Goal: Information Seeking & Learning: Learn about a topic

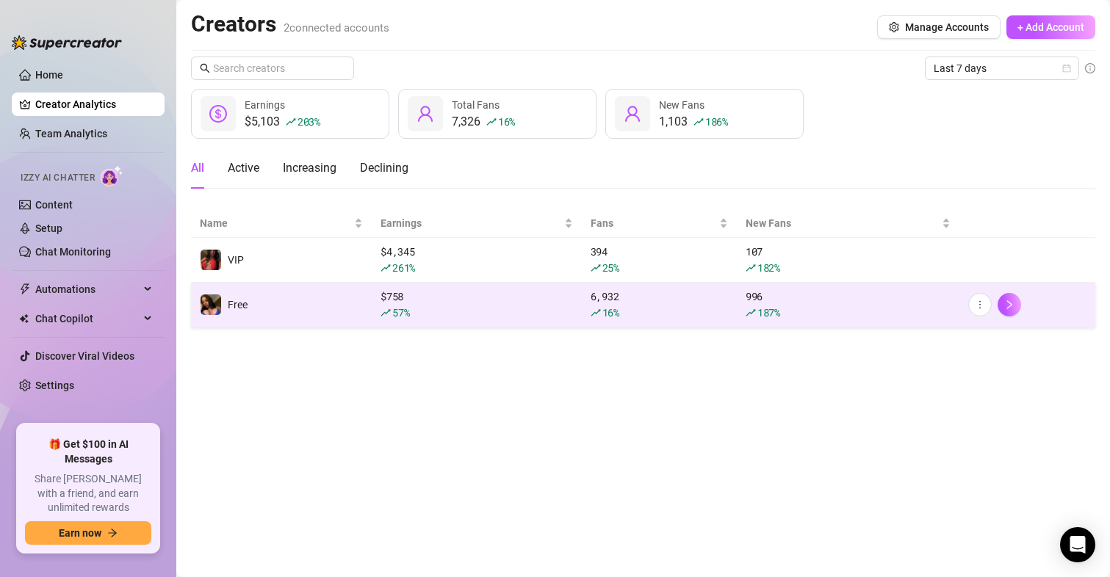
click at [349, 316] on td "Free" at bounding box center [281, 305] width 181 height 45
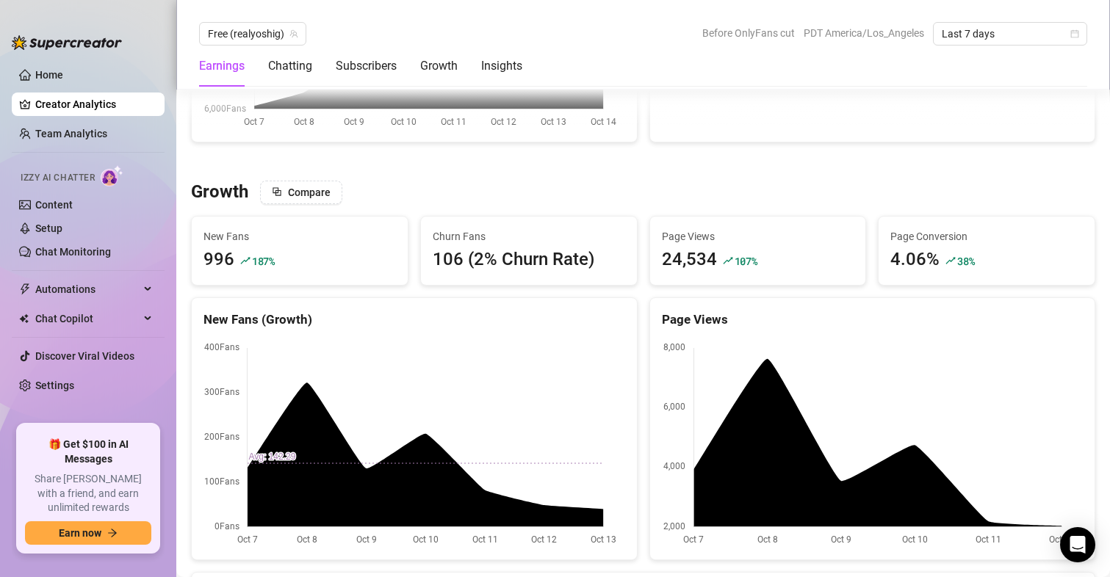
scroll to position [1322, 0]
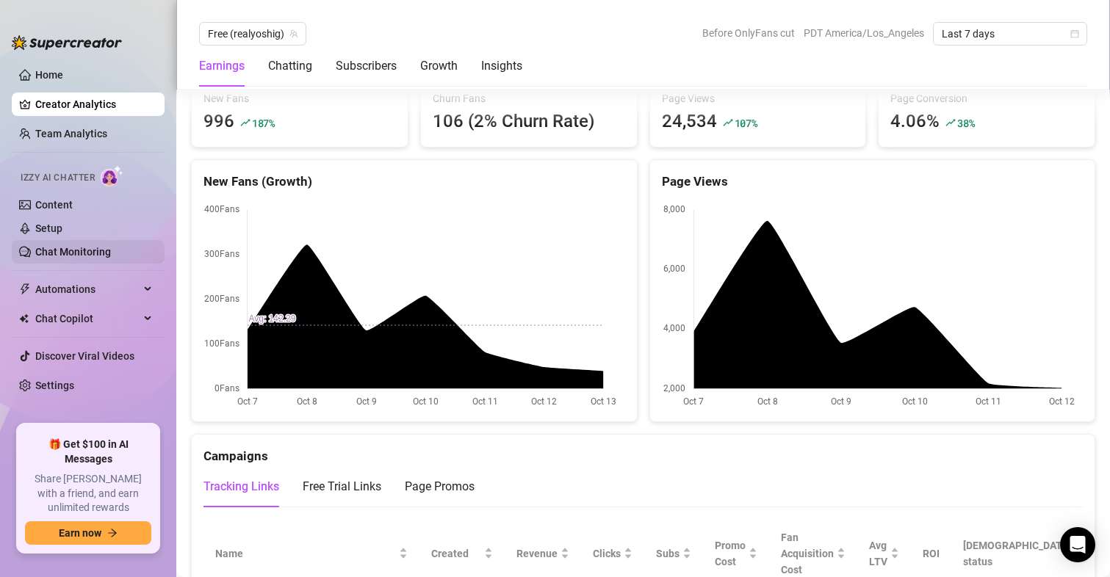
click at [96, 246] on link "Chat Monitoring" at bounding box center [73, 252] width 76 height 12
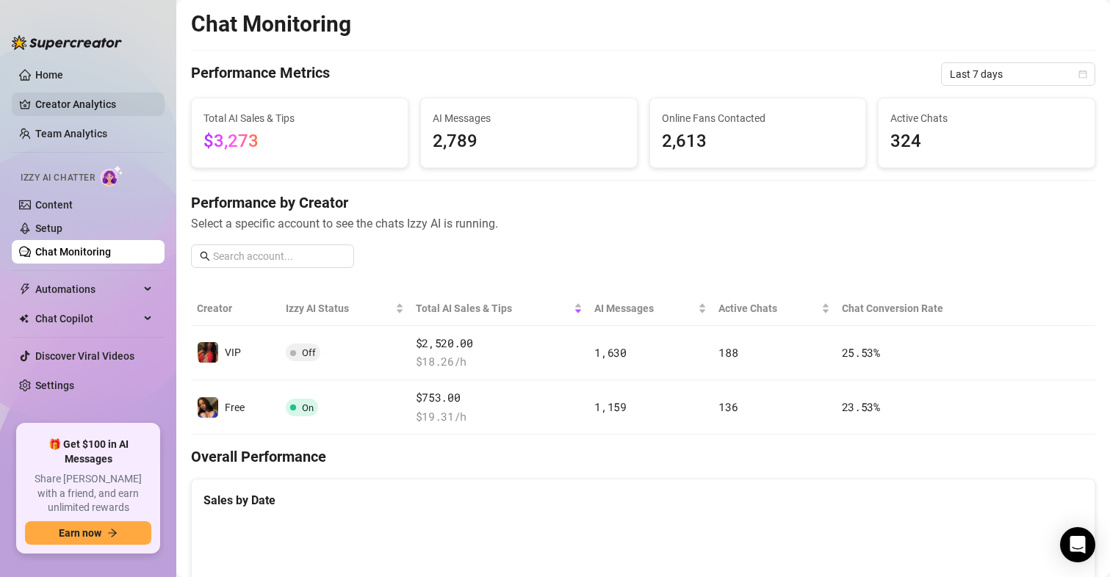
click at [56, 112] on link "Creator Analytics" at bounding box center [94, 105] width 118 height 24
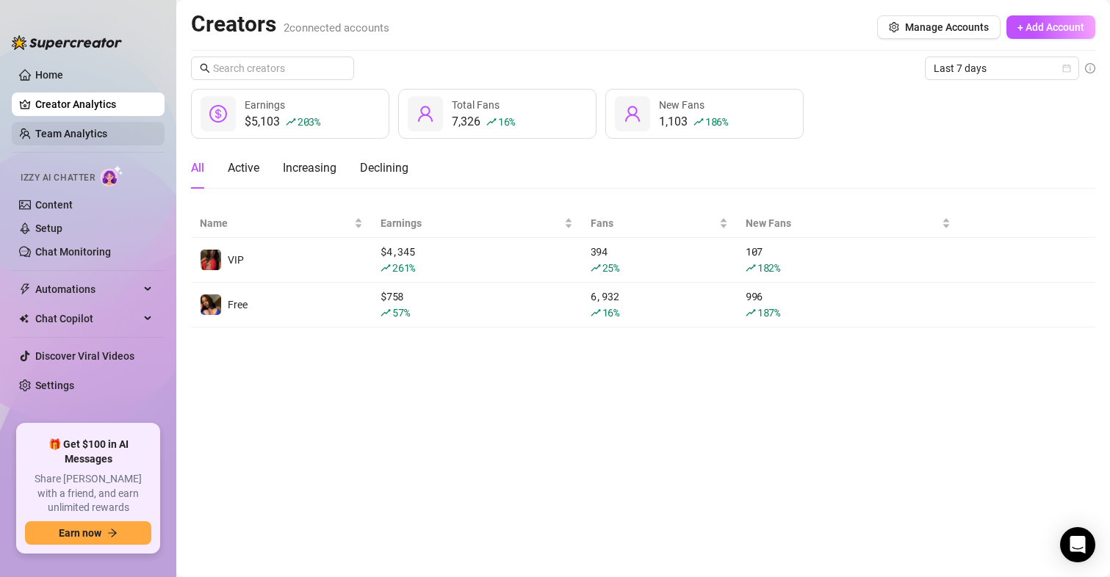
click at [68, 140] on link "Team Analytics" at bounding box center [71, 134] width 72 height 12
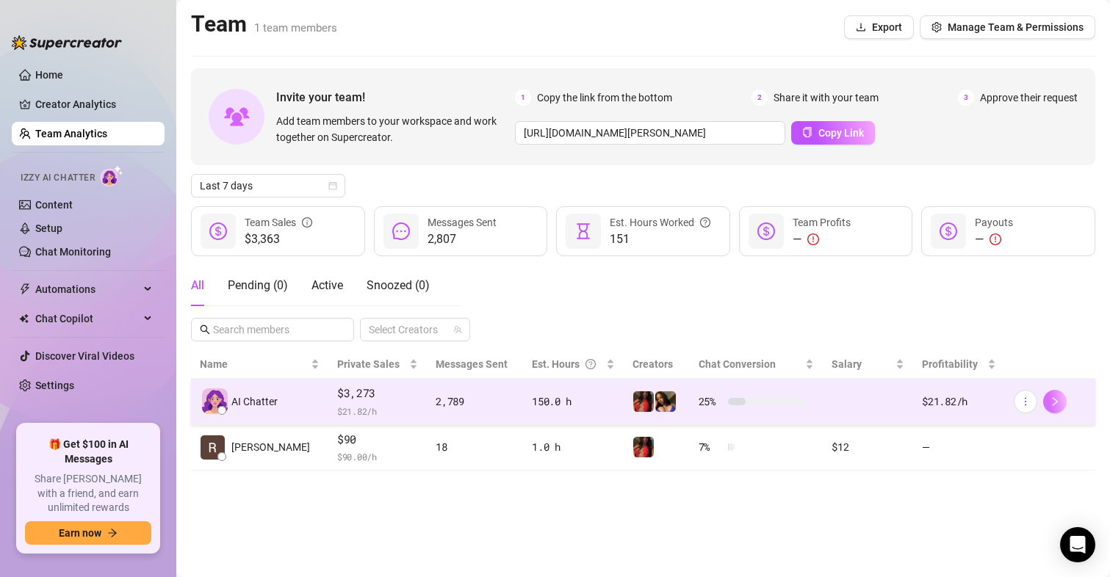
click at [1066, 400] on button "button" at bounding box center [1055, 402] width 24 height 24
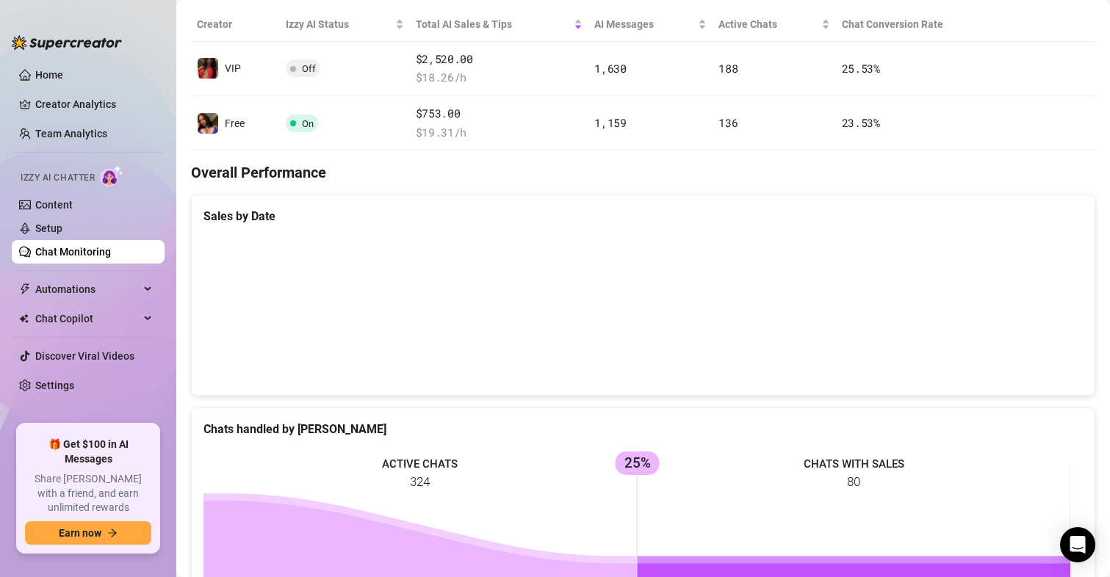
scroll to position [147, 0]
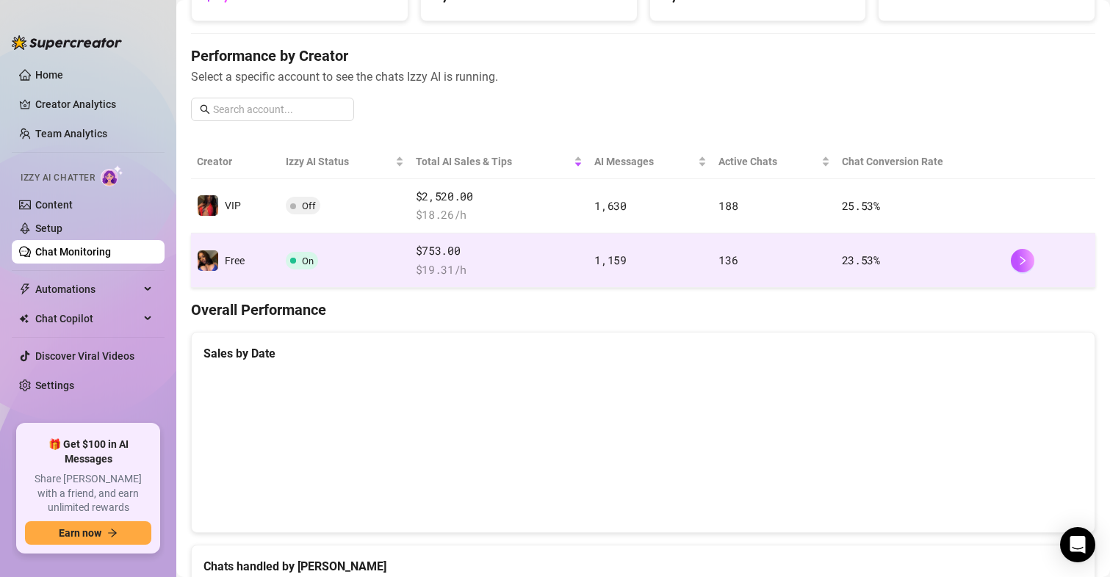
click at [690, 252] on td "1,159" at bounding box center [650, 261] width 124 height 54
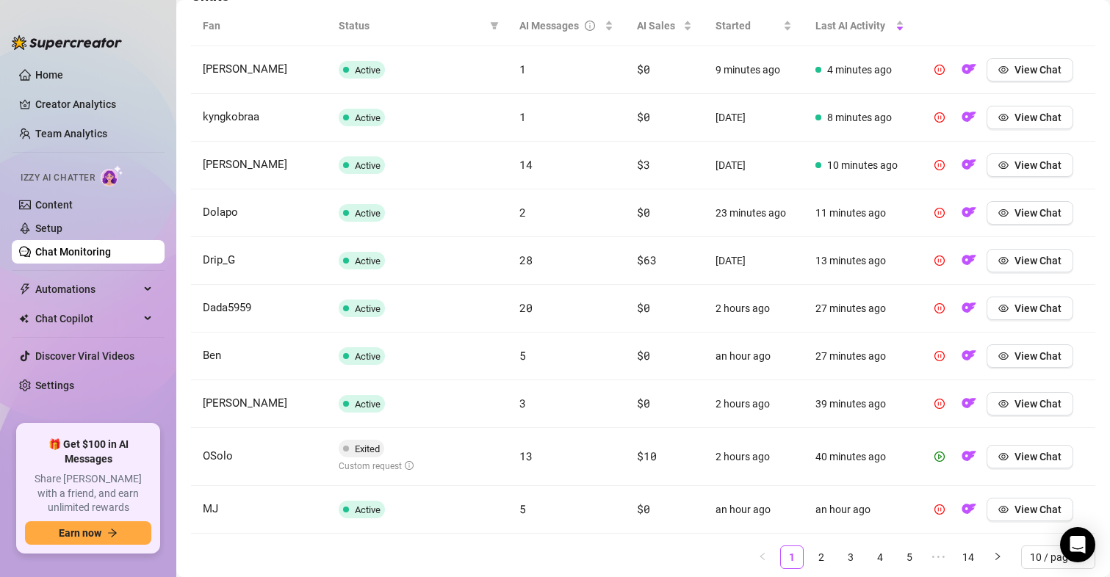
scroll to position [516, 0]
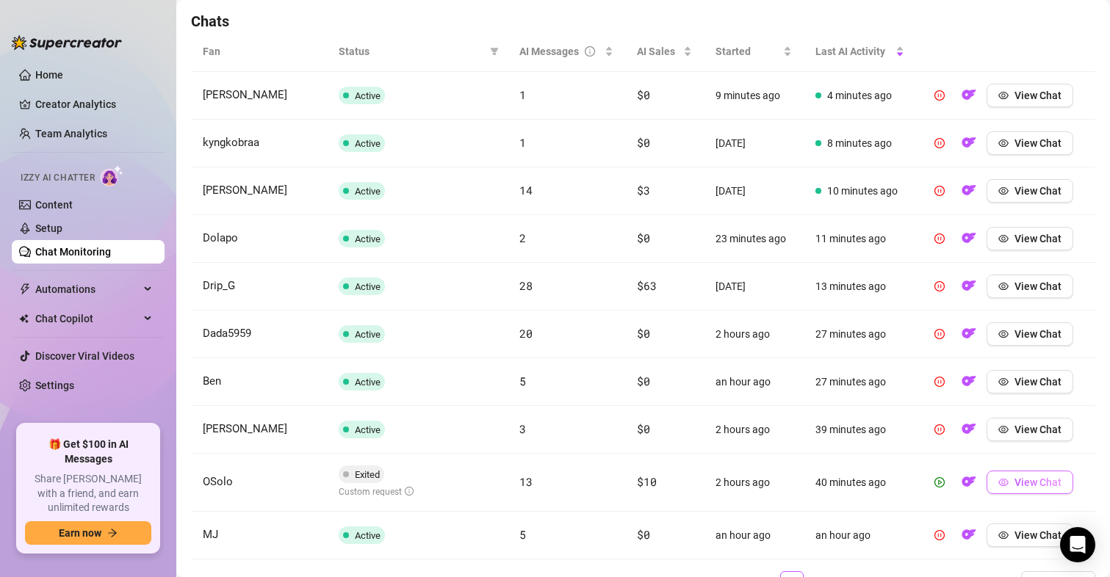
click at [1014, 481] on span "View Chat" at bounding box center [1037, 483] width 47 height 12
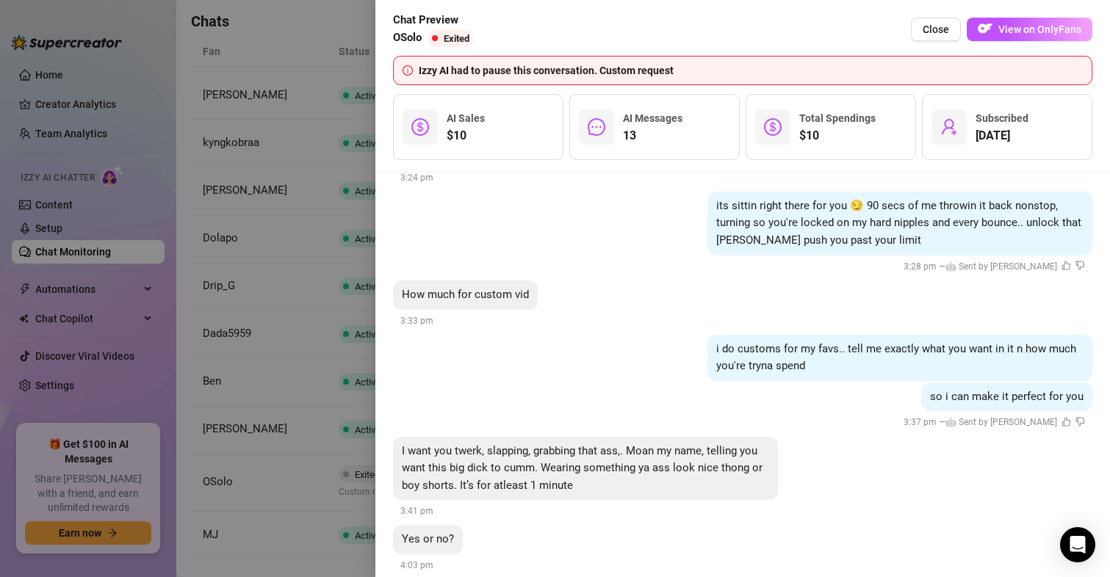
scroll to position [2223, 0]
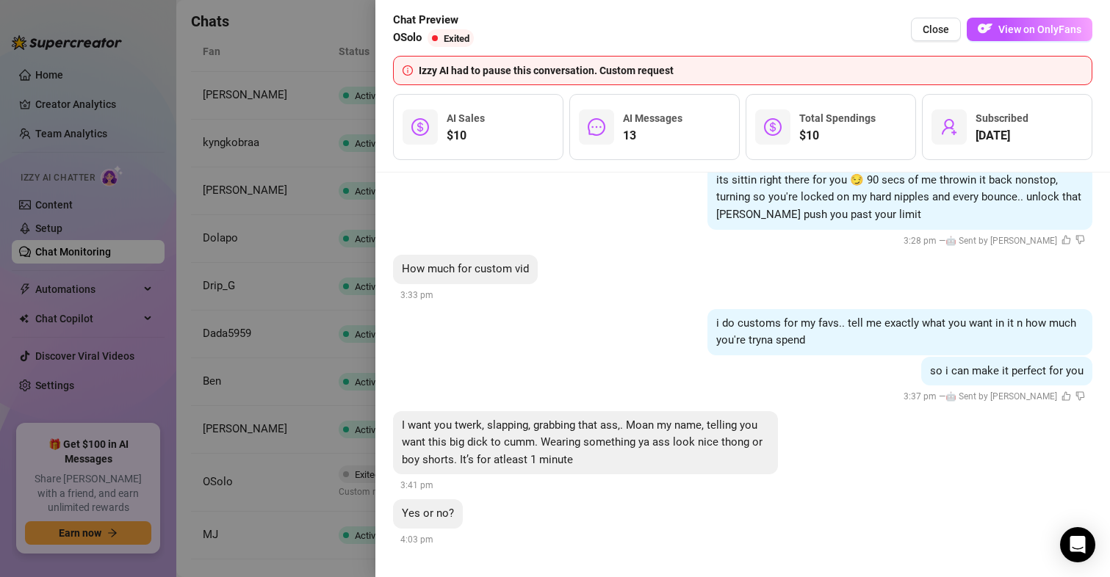
click at [945, 543] on div "Yes or no? 4:03 pm" at bounding box center [742, 523] width 699 height 48
click at [1061, 32] on span "View on OnlyFans" at bounding box center [1039, 30] width 83 height 12
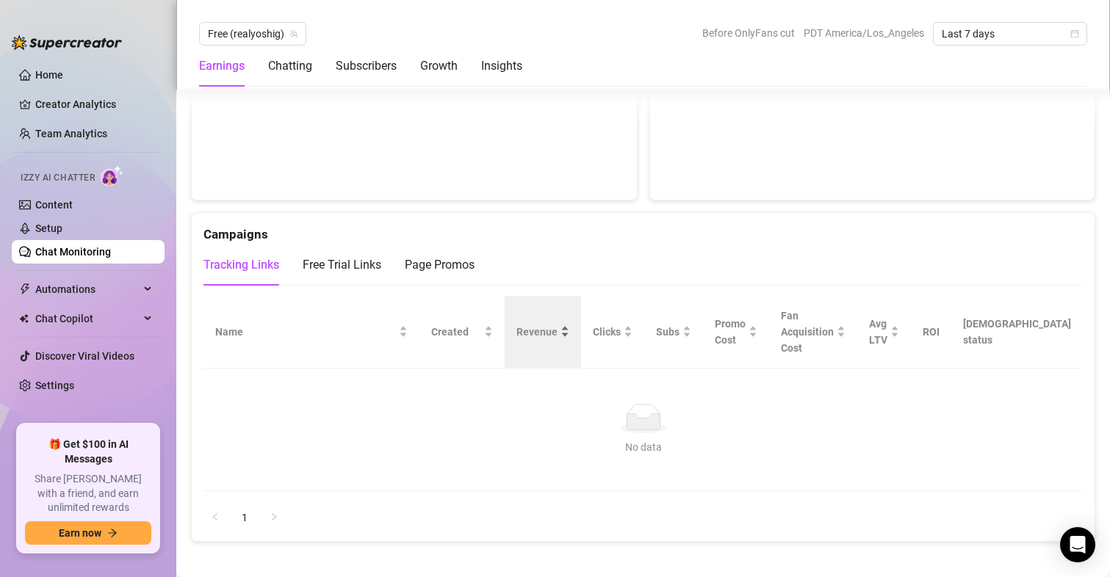
scroll to position [1617, 0]
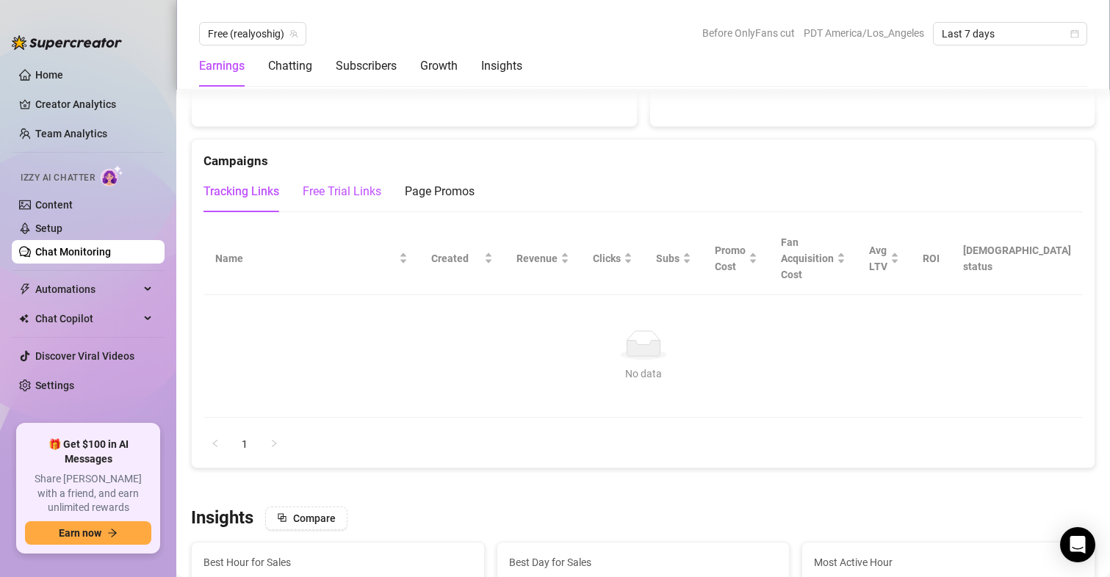
click at [375, 188] on div "Free Trial Links" at bounding box center [342, 192] width 79 height 18
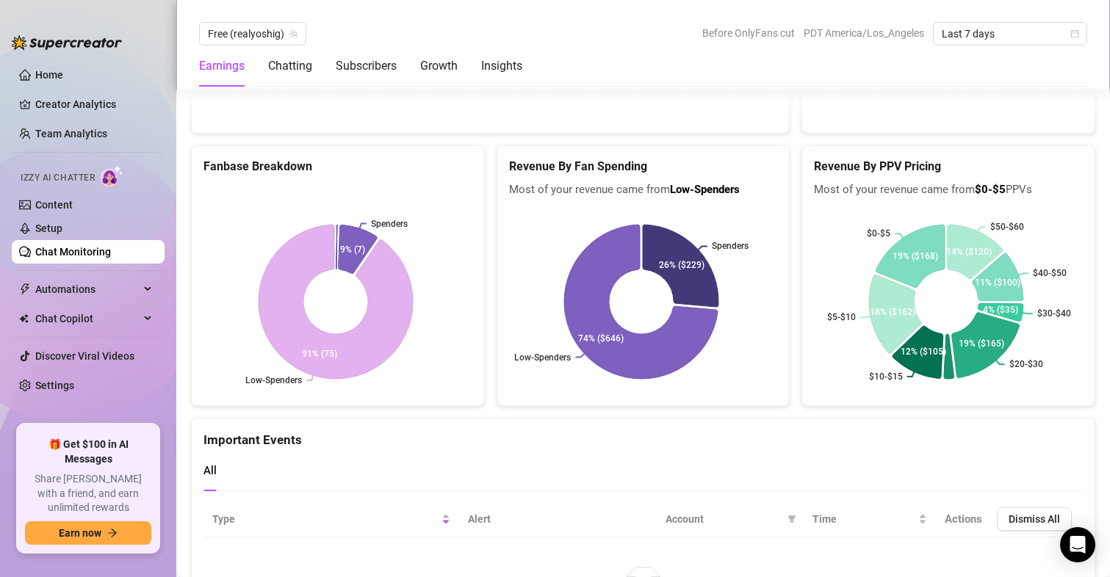
scroll to position [2572, 0]
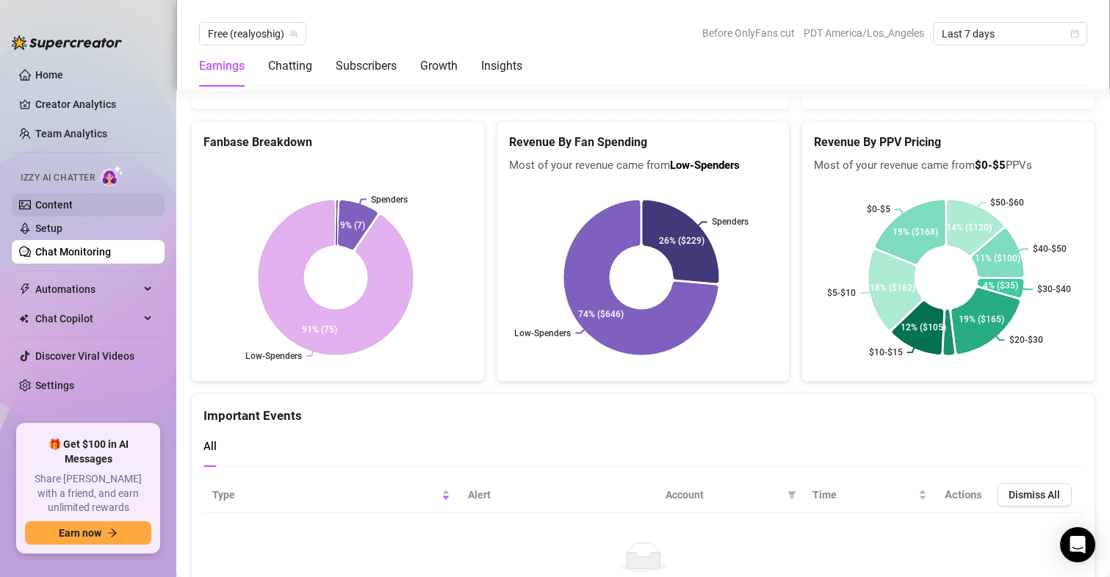
click at [51, 204] on link "Content" at bounding box center [53, 205] width 37 height 12
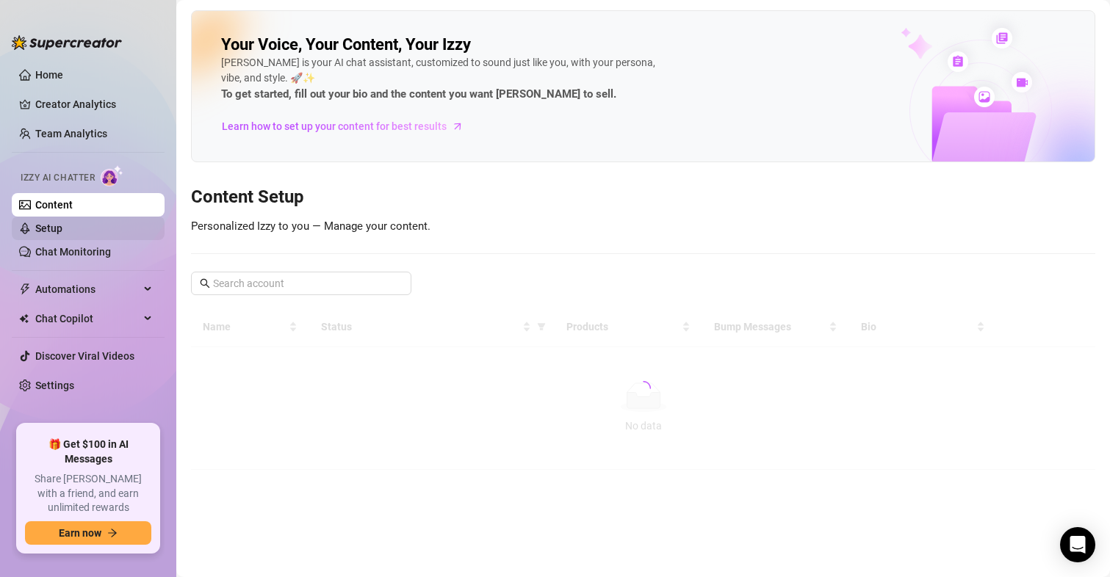
click at [51, 232] on link "Setup" at bounding box center [48, 229] width 27 height 12
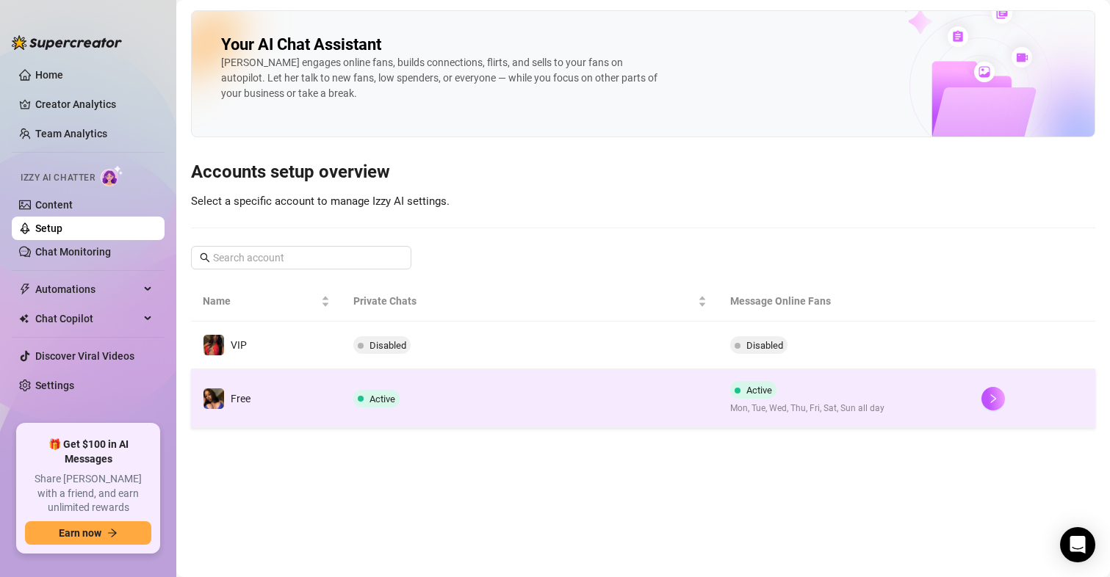
click at [979, 395] on td at bounding box center [1033, 398] width 126 height 59
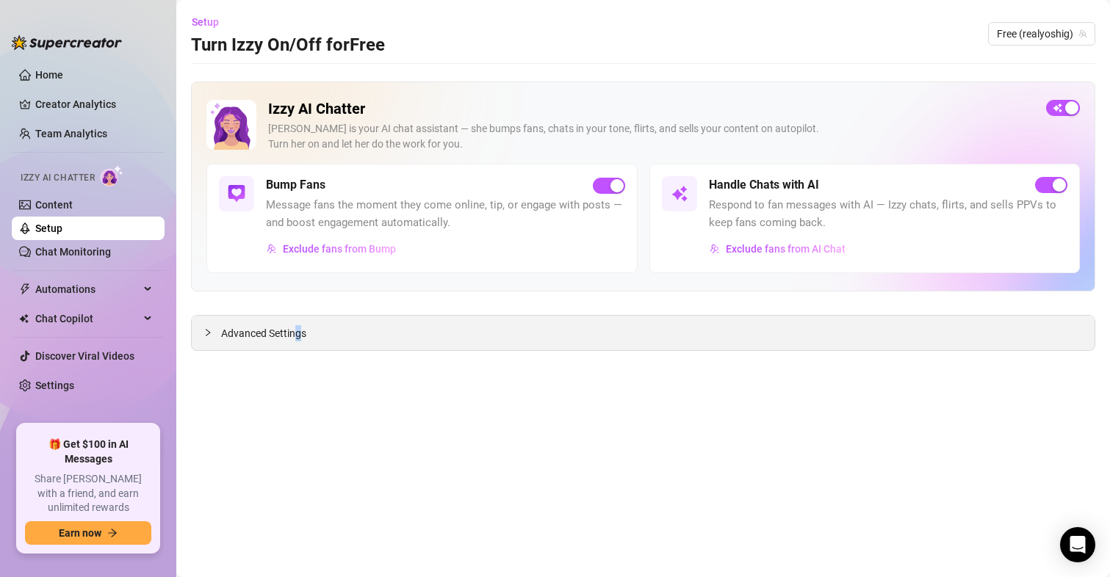
click at [298, 345] on div "Advanced Settings" at bounding box center [643, 333] width 903 height 35
click at [297, 342] on div "Advanced Settings" at bounding box center [643, 333] width 903 height 35
click at [293, 339] on span "Advanced Settings" at bounding box center [263, 333] width 85 height 16
